Goal: Go to known website

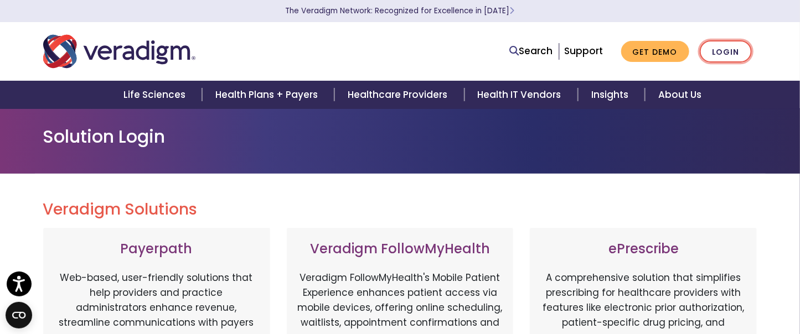
click at [724, 58] on link "Login" at bounding box center [726, 51] width 52 height 23
click at [728, 56] on link "Login" at bounding box center [726, 51] width 52 height 23
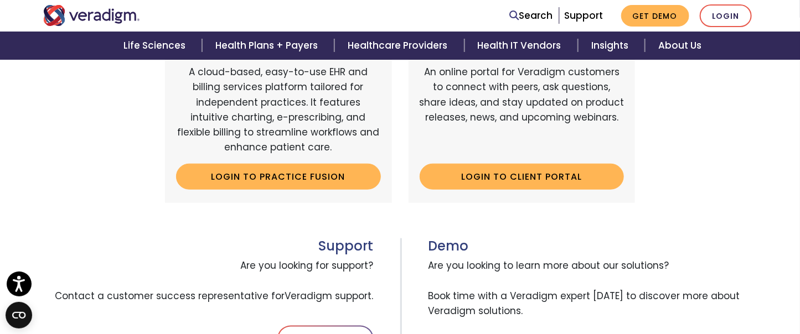
scroll to position [423, 0]
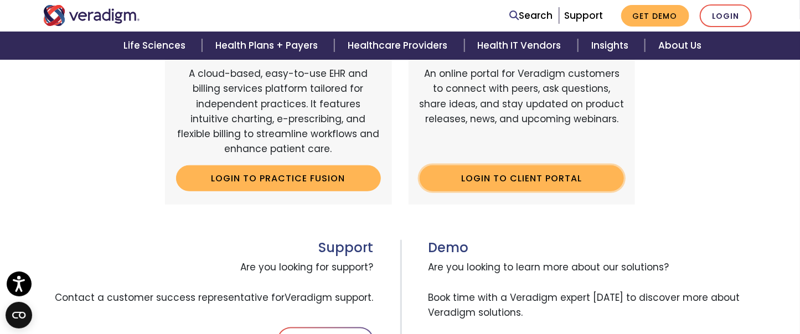
click at [530, 178] on link "Login to Client Portal" at bounding box center [522, 178] width 205 height 25
